Goal: Task Accomplishment & Management: Manage account settings

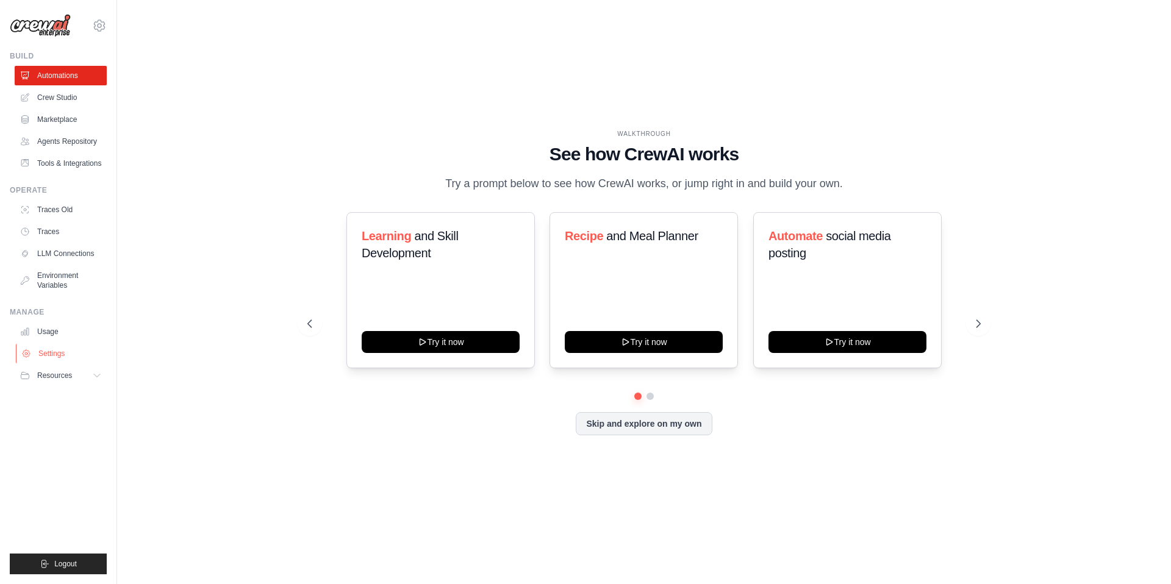
click at [59, 356] on link "Settings" at bounding box center [62, 354] width 92 height 20
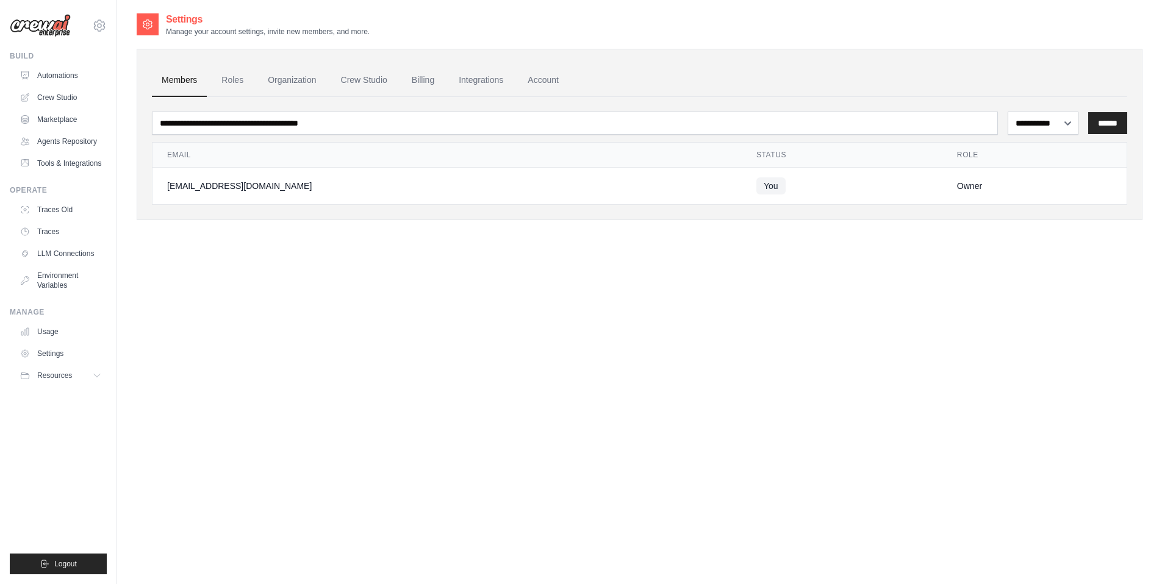
click at [756, 190] on span "You" at bounding box center [770, 185] width 29 height 17
click at [957, 187] on div "Owner" at bounding box center [1034, 186] width 155 height 12
click at [1040, 118] on select "**********" at bounding box center [1042, 123] width 71 height 23
